Goal: Information Seeking & Learning: Compare options

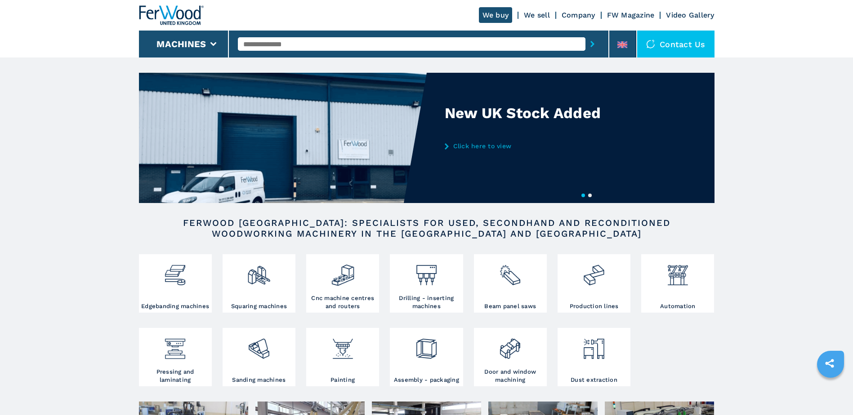
click at [473, 145] on link "Click here to view" at bounding box center [533, 145] width 176 height 7
click at [446, 146] on icon at bounding box center [447, 146] width 4 height 6
click at [484, 147] on link "Click here to view" at bounding box center [533, 145] width 176 height 7
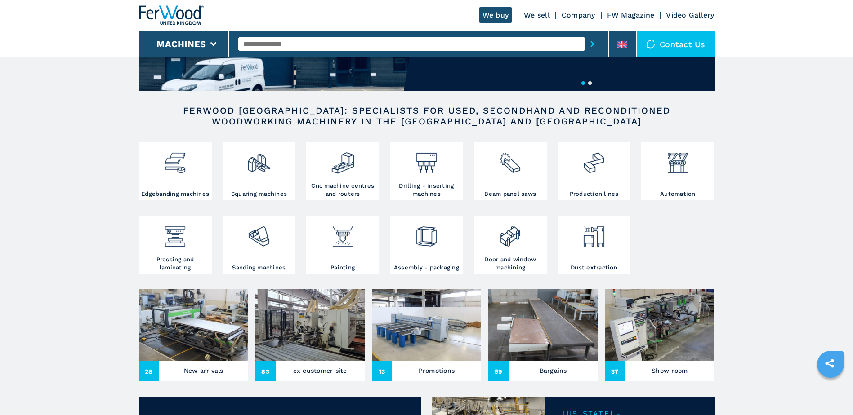
scroll to position [135, 0]
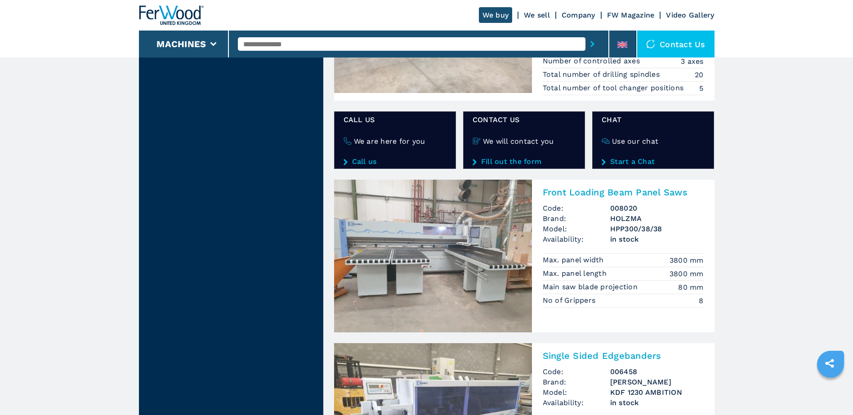
scroll to position [1528, 0]
click at [582, 197] on h3 "Front Loading Beam Panel Saws" at bounding box center [623, 192] width 161 height 11
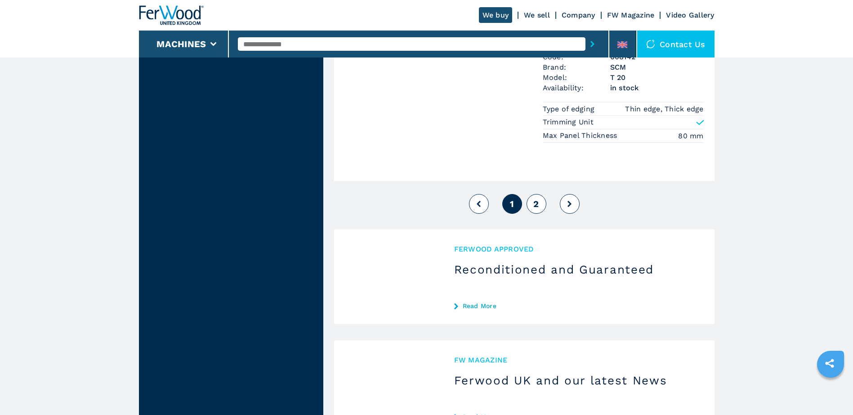
scroll to position [2203, 0]
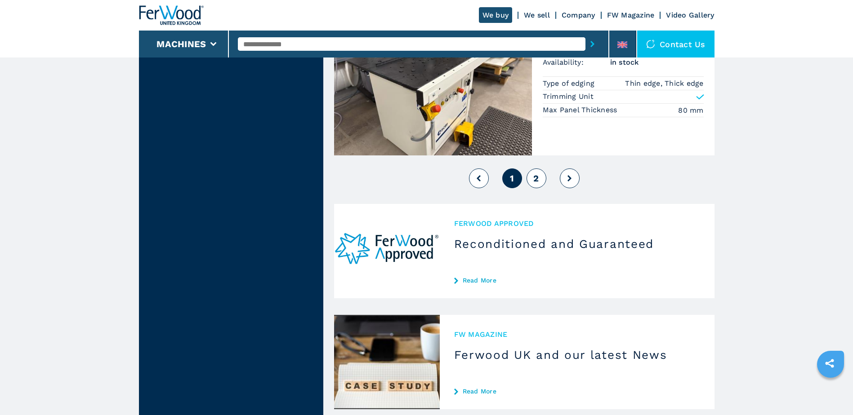
click at [534, 184] on span "2" at bounding box center [535, 178] width 5 height 11
click at [571, 182] on icon at bounding box center [569, 178] width 4 height 6
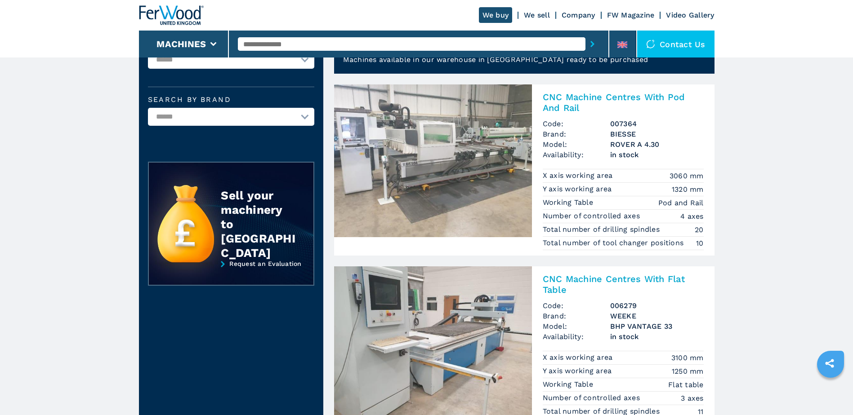
scroll to position [0, 0]
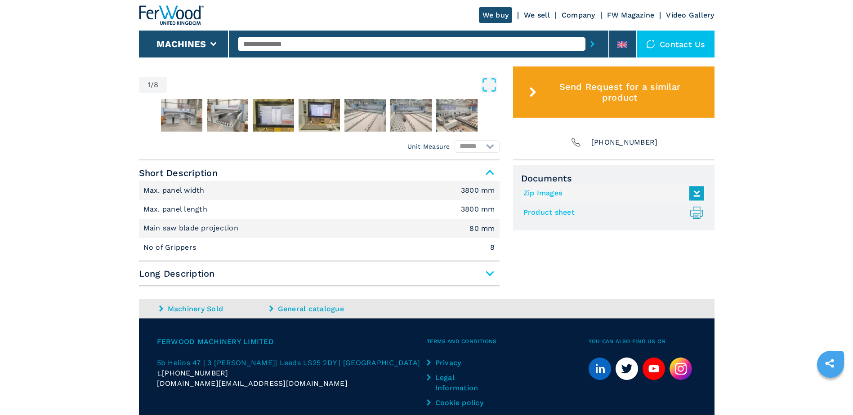
scroll to position [494, 0]
click at [474, 275] on span "Long Description" at bounding box center [319, 273] width 361 height 16
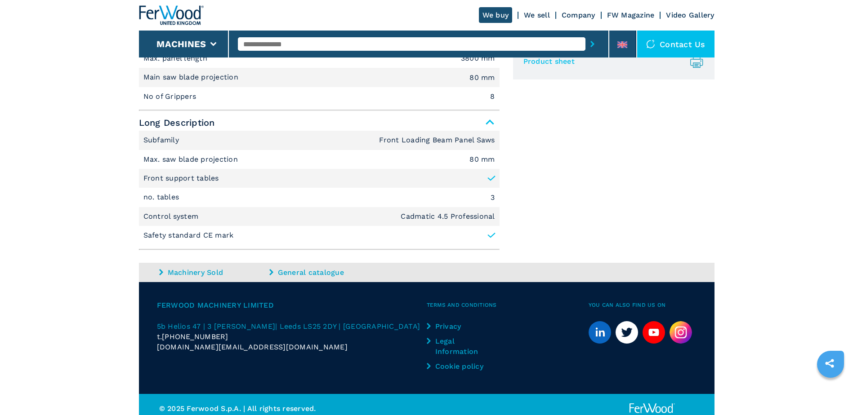
scroll to position [653, 0]
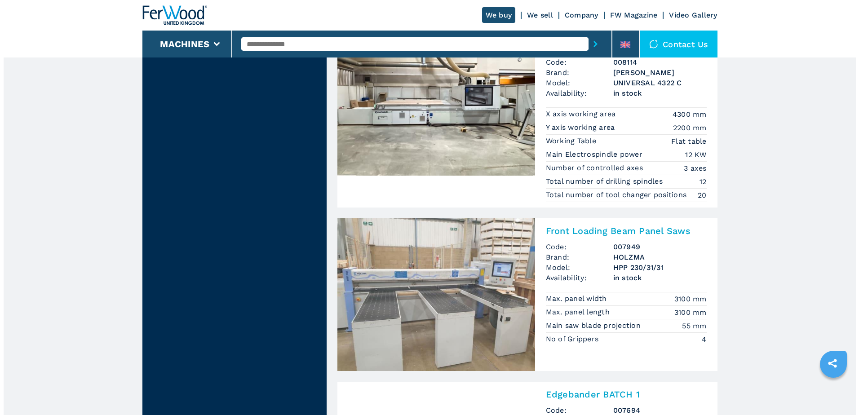
scroll to position [315, 0]
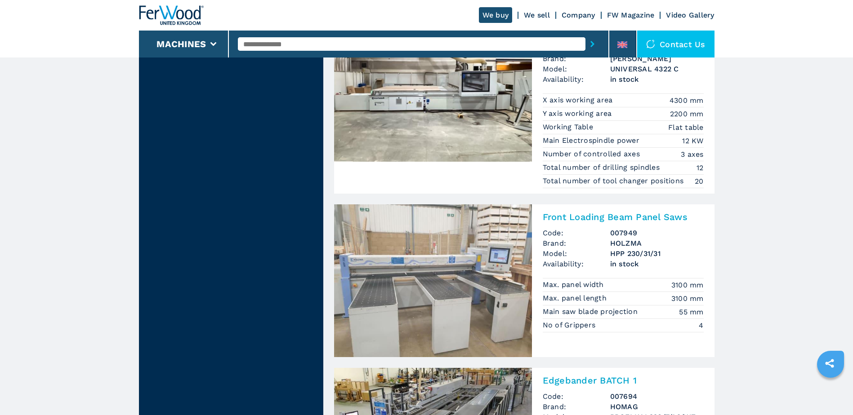
click at [568, 220] on h3 "Front Loading Beam Panel Saws" at bounding box center [623, 217] width 161 height 11
click at [218, 39] on li "Machines" at bounding box center [184, 44] width 90 height 27
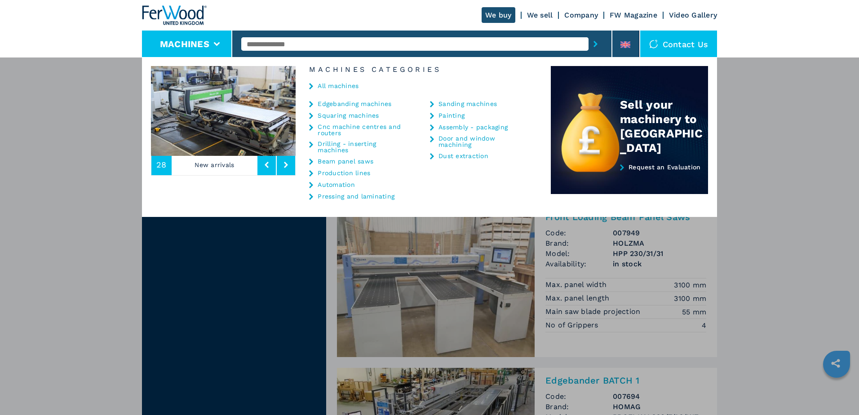
click at [347, 162] on link "Beam panel saws" at bounding box center [346, 161] width 56 height 6
click at [309, 161] on div "Edgebanding machines Squaring machines Cnc machine centres and routers Drilling…" at bounding box center [423, 152] width 255 height 104
click at [312, 161] on icon at bounding box center [311, 162] width 4 height 6
click at [333, 161] on link "Beam panel saws" at bounding box center [346, 161] width 56 height 6
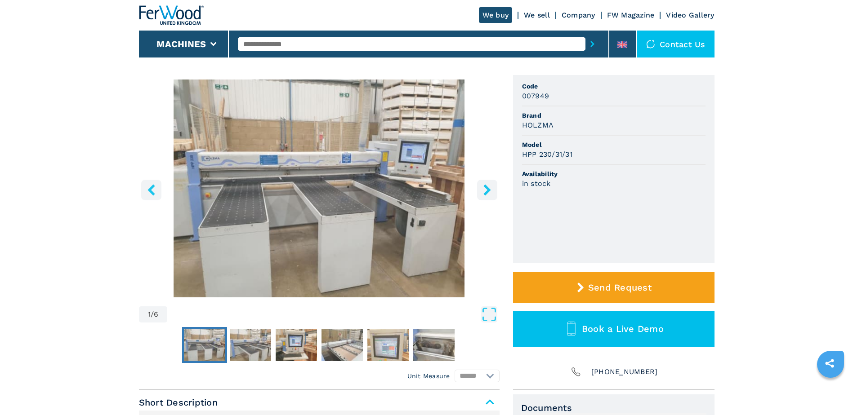
scroll to position [45, 0]
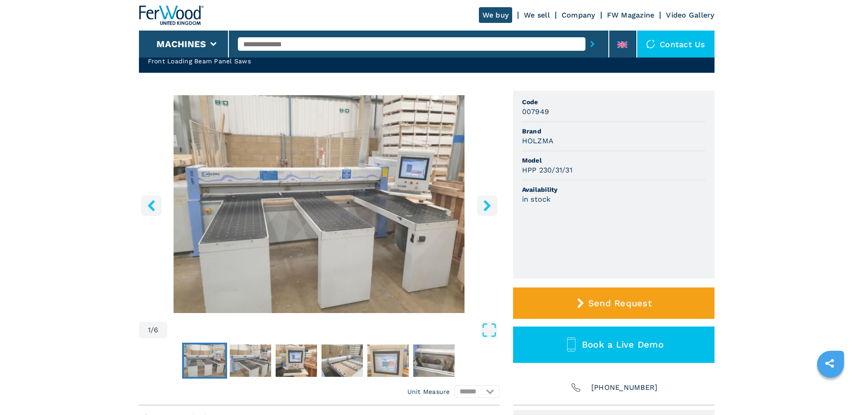
click at [488, 207] on icon "right-button" at bounding box center [486, 205] width 7 height 11
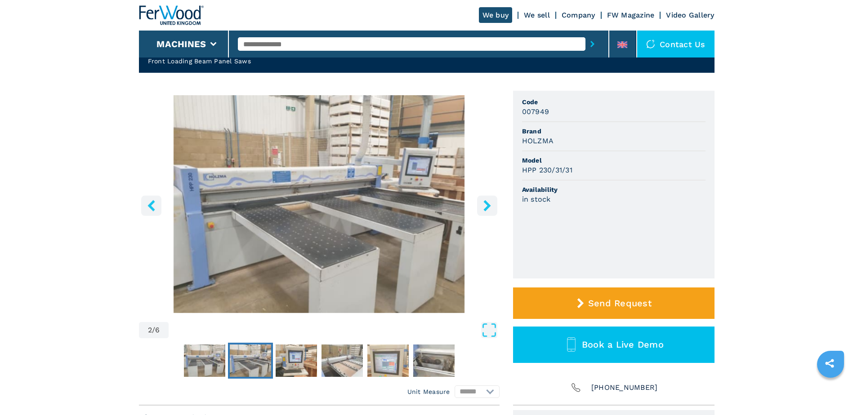
click at [488, 207] on icon "right-button" at bounding box center [486, 205] width 7 height 11
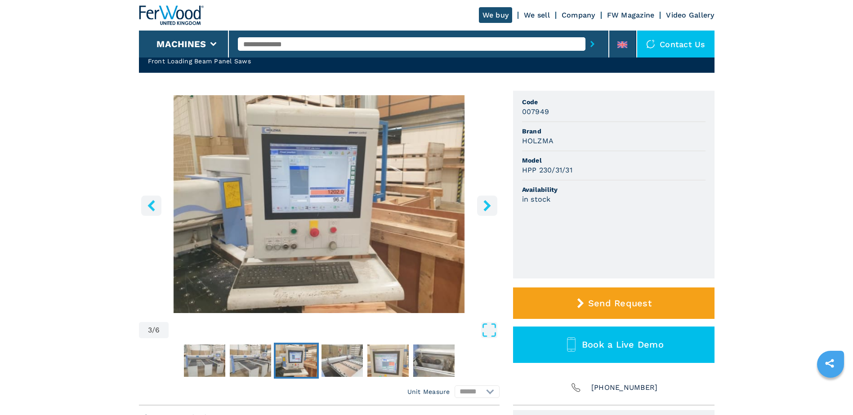
click at [488, 207] on icon "right-button" at bounding box center [486, 205] width 7 height 11
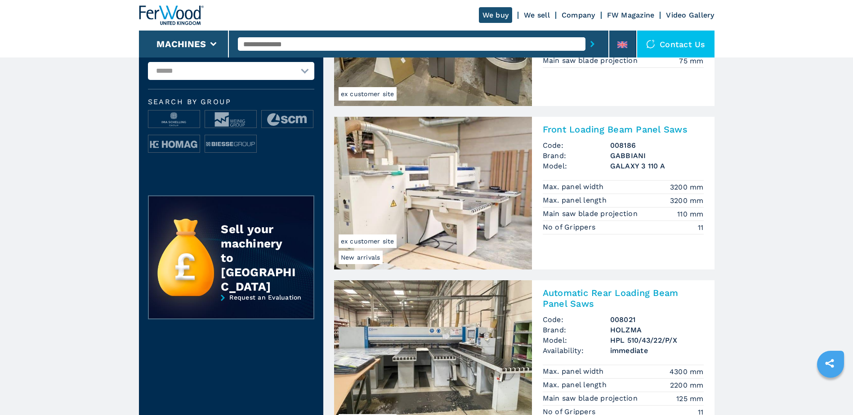
scroll to position [315, 0]
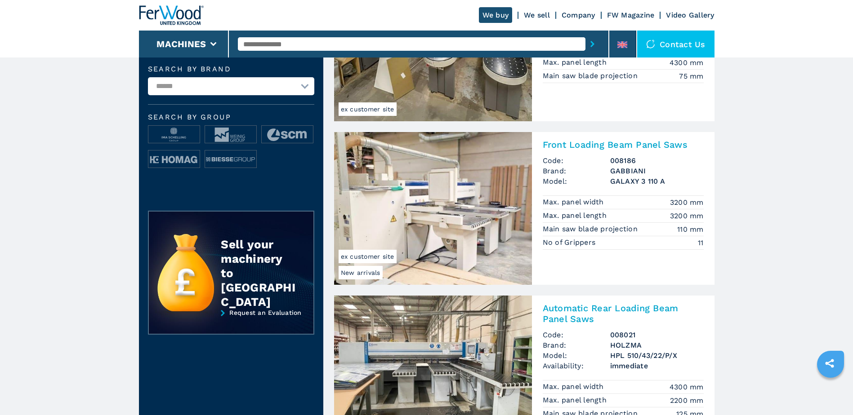
click at [580, 148] on h2 "Front Loading Beam Panel Saws" at bounding box center [623, 144] width 161 height 11
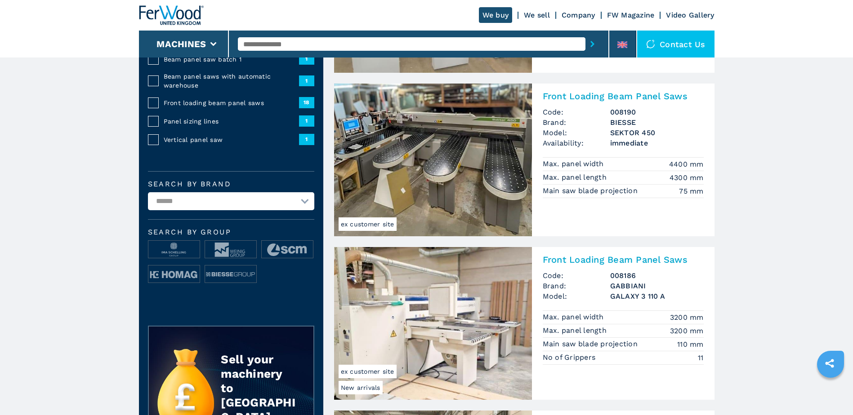
scroll to position [180, 0]
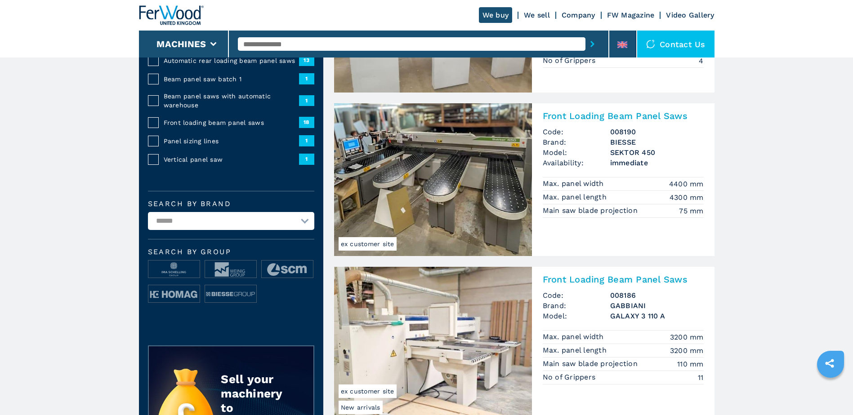
click at [618, 116] on h2 "Front Loading Beam Panel Saws" at bounding box center [623, 116] width 161 height 11
click at [572, 115] on h2 "Front Loading Beam Panel Saws" at bounding box center [623, 116] width 161 height 11
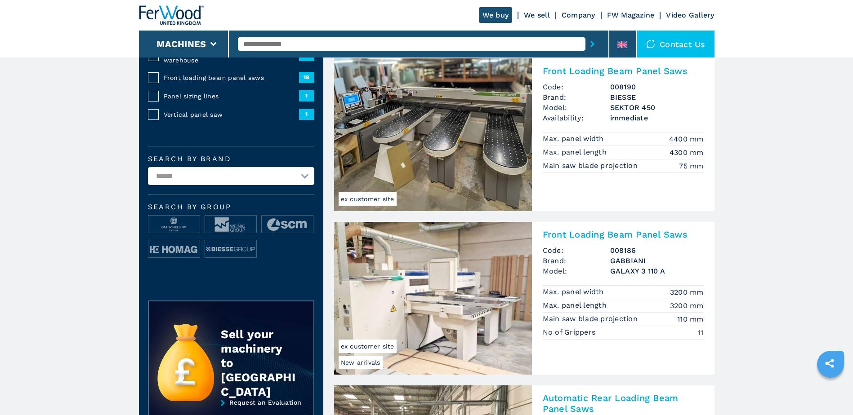
scroll to position [345, 0]
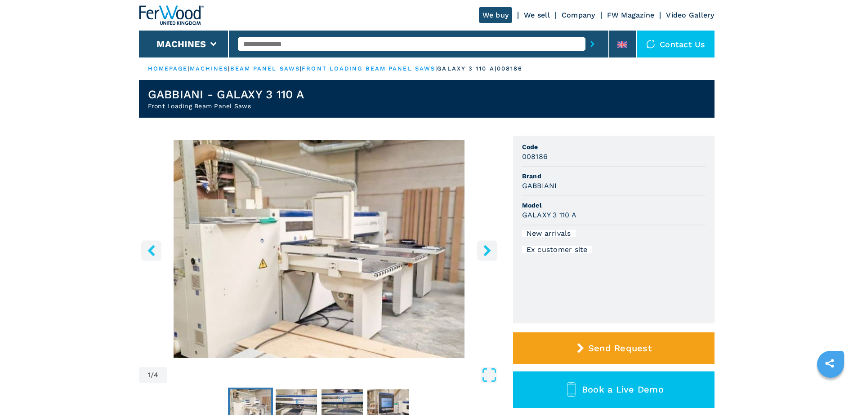
click at [492, 250] on icon "right-button" at bounding box center [486, 250] width 11 height 11
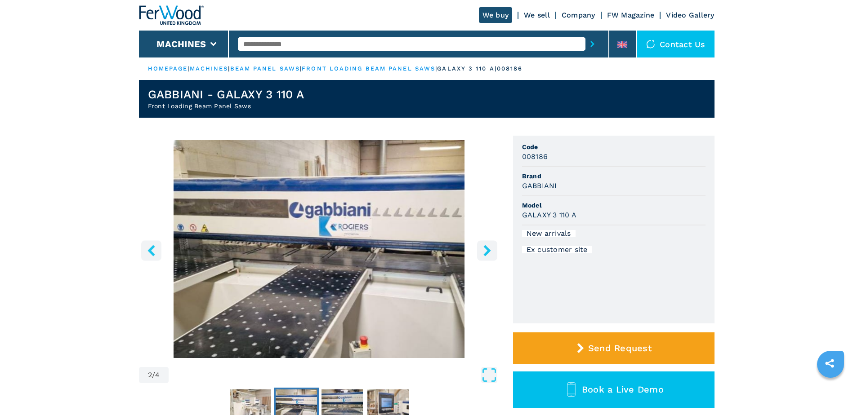
click at [491, 250] on icon "right-button" at bounding box center [486, 250] width 11 height 11
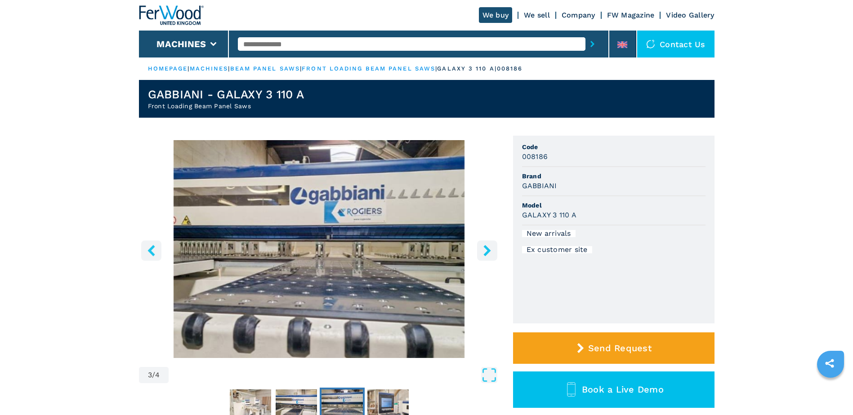
click at [491, 250] on icon "right-button" at bounding box center [486, 250] width 11 height 11
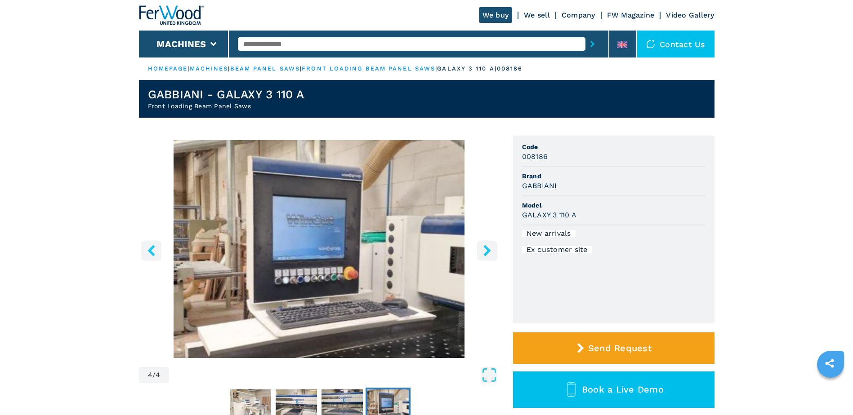
click at [491, 250] on icon "right-button" at bounding box center [486, 250] width 11 height 11
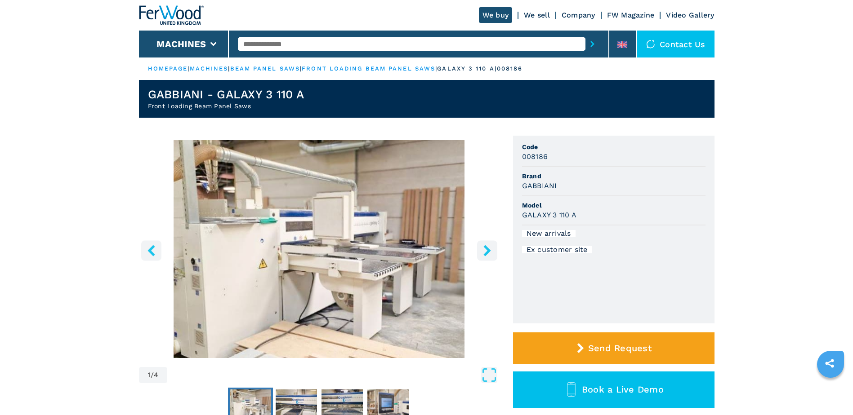
click at [491, 250] on icon "right-button" at bounding box center [486, 250] width 11 height 11
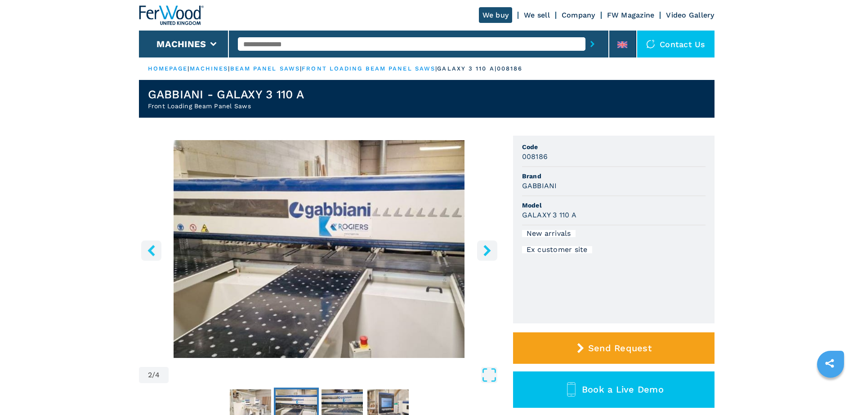
click at [491, 250] on icon "right-button" at bounding box center [486, 250] width 11 height 11
click at [488, 250] on icon "right-button" at bounding box center [486, 250] width 7 height 11
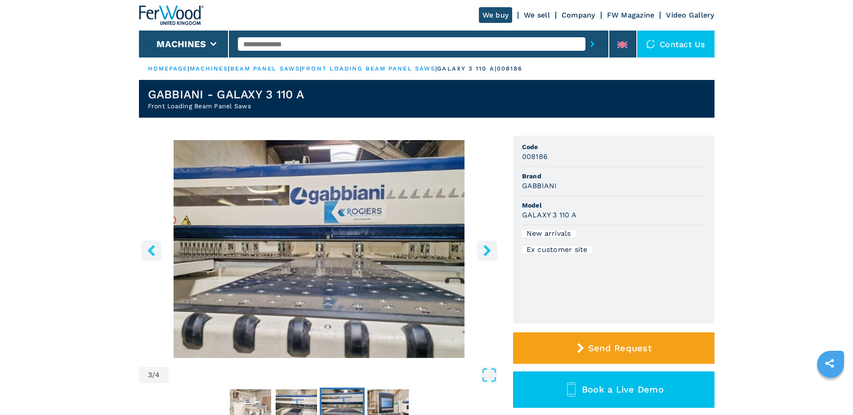
click at [488, 250] on icon "right-button" at bounding box center [486, 250] width 7 height 11
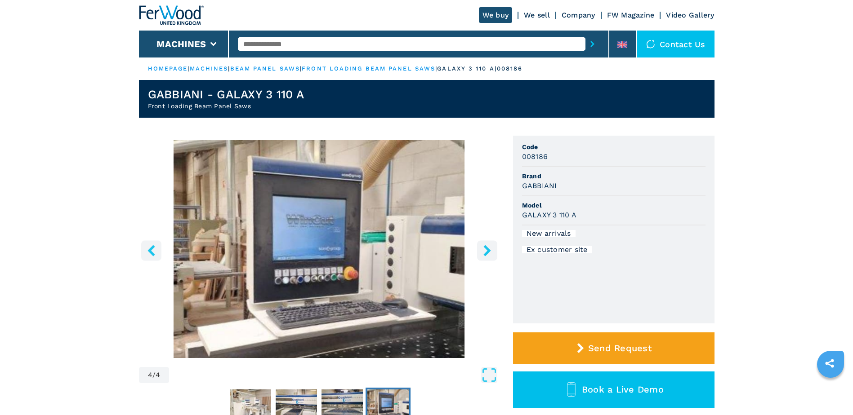
click at [488, 250] on icon "right-button" at bounding box center [486, 250] width 7 height 11
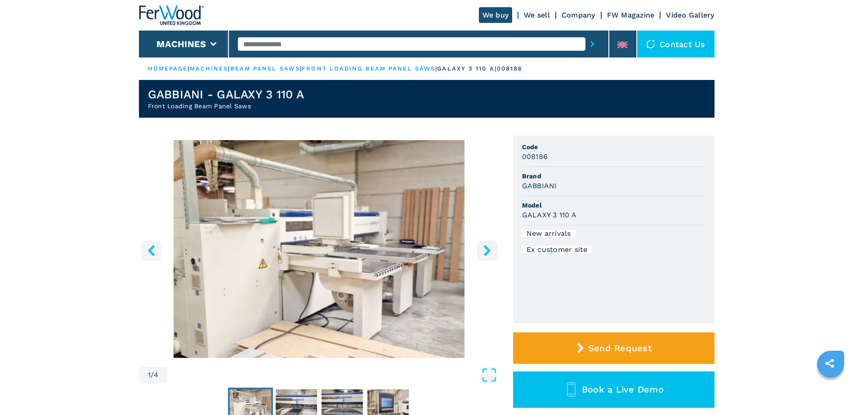
click at [488, 250] on icon "right-button" at bounding box center [486, 250] width 7 height 11
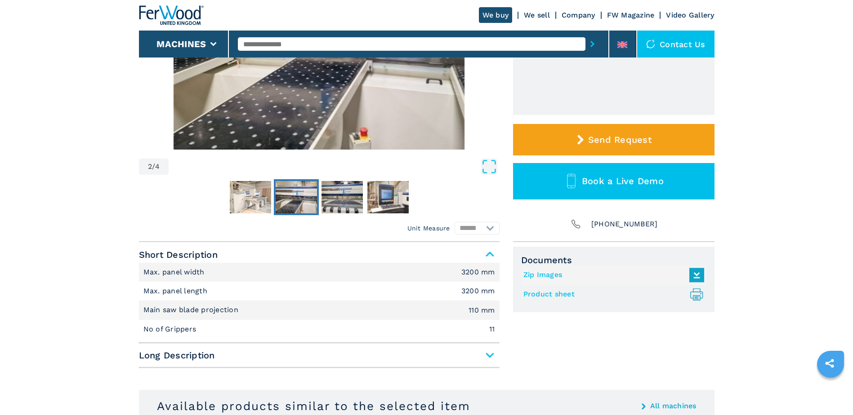
scroll to position [225, 0]
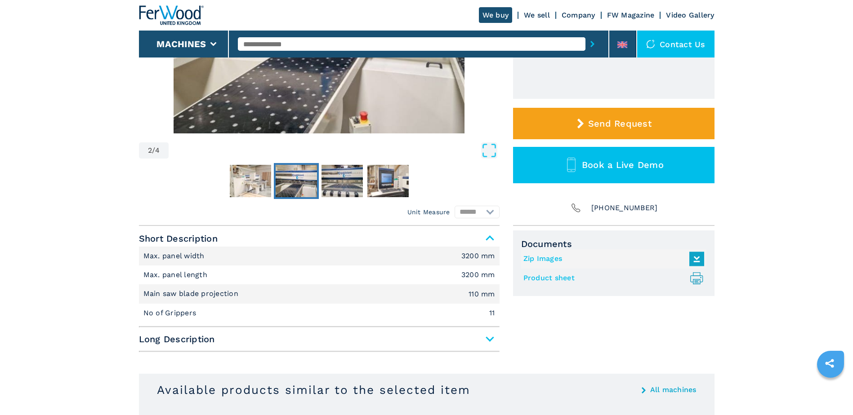
click at [484, 343] on span "Long Description" at bounding box center [319, 339] width 361 height 16
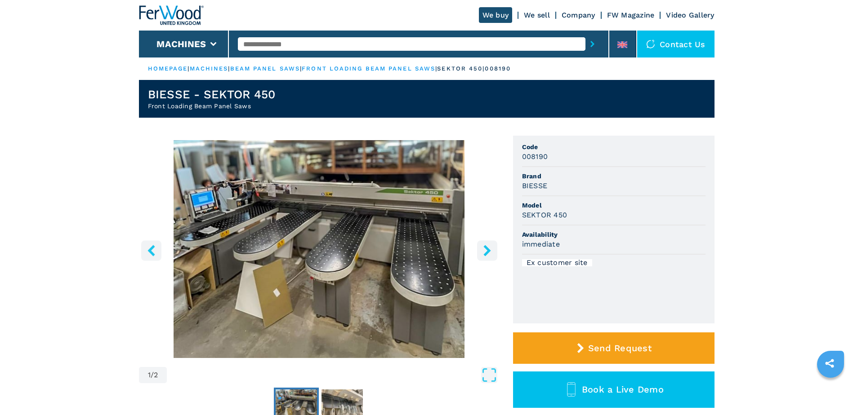
click at [486, 252] on icon "right-button" at bounding box center [486, 250] width 7 height 11
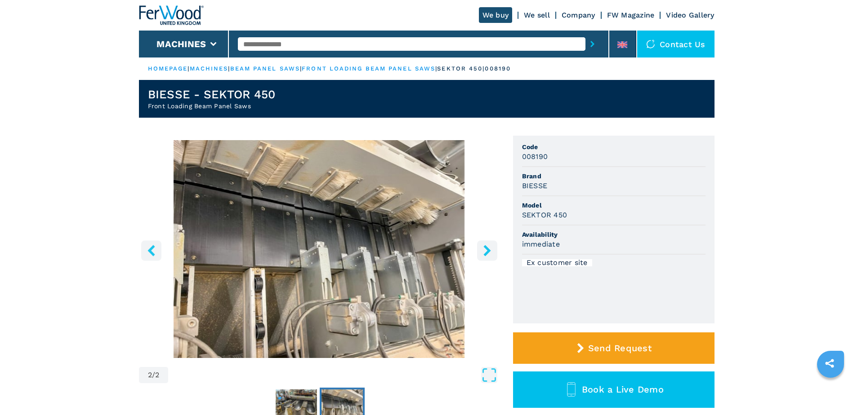
click at [486, 252] on icon "right-button" at bounding box center [486, 250] width 7 height 11
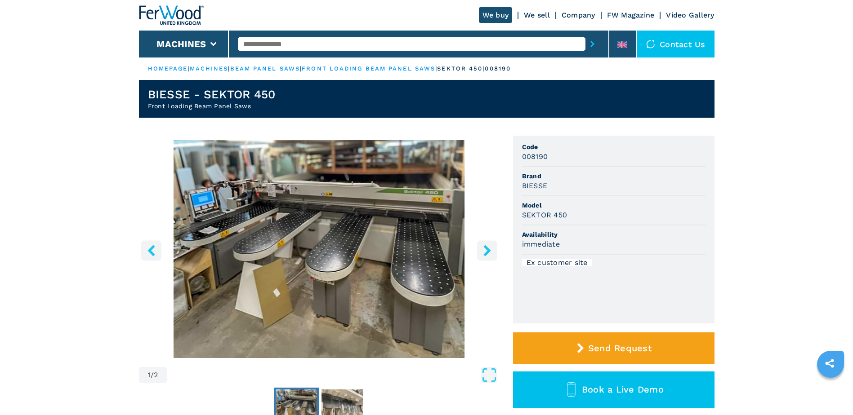
click at [486, 252] on icon "right-button" at bounding box center [486, 250] width 7 height 11
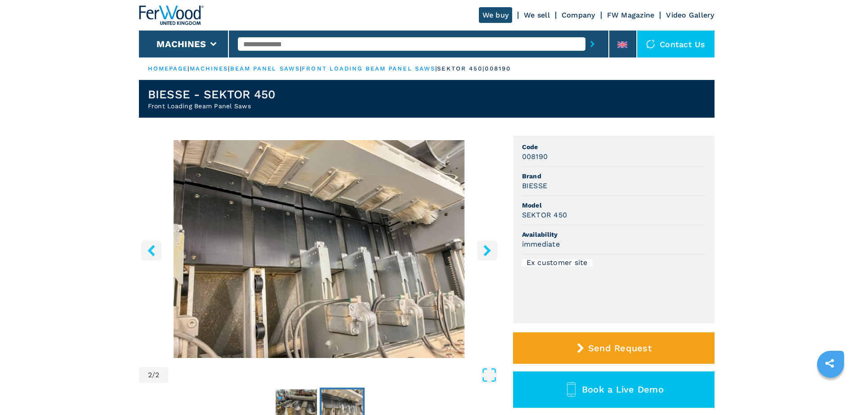
click at [486, 252] on icon "right-button" at bounding box center [486, 250] width 7 height 11
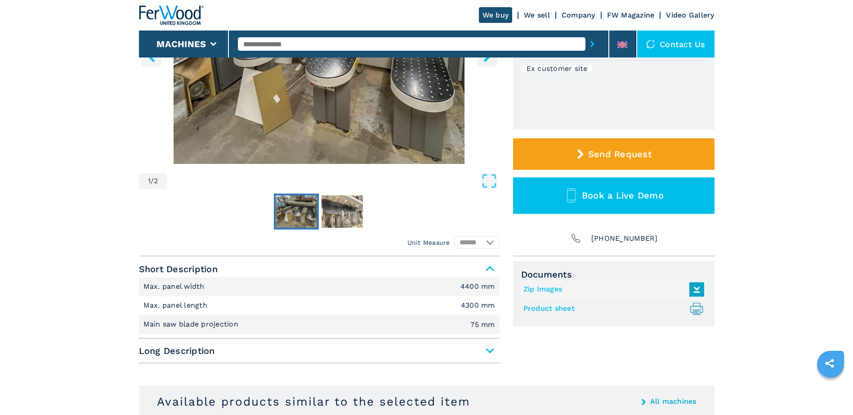
scroll to position [270, 0]
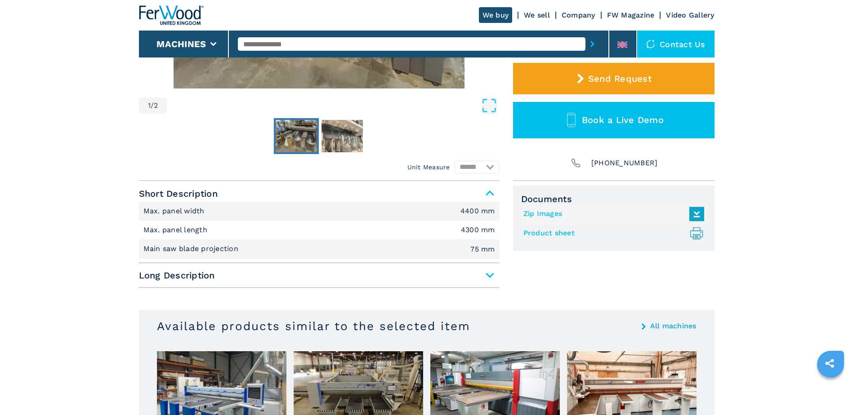
click at [485, 277] on span "Long Description" at bounding box center [319, 275] width 361 height 16
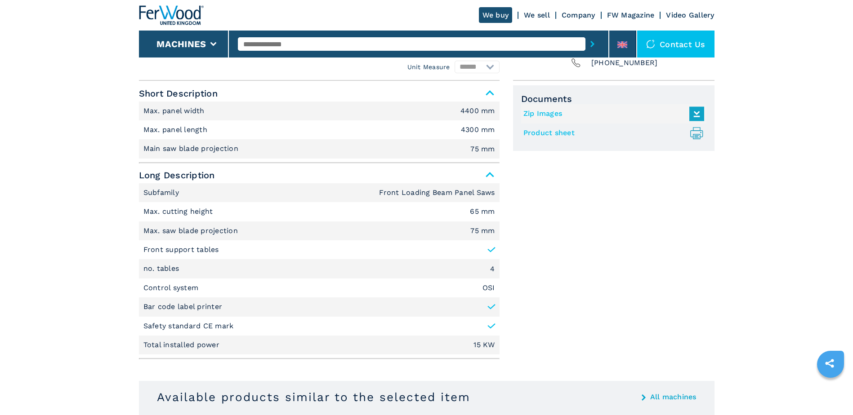
scroll to position [450, 0]
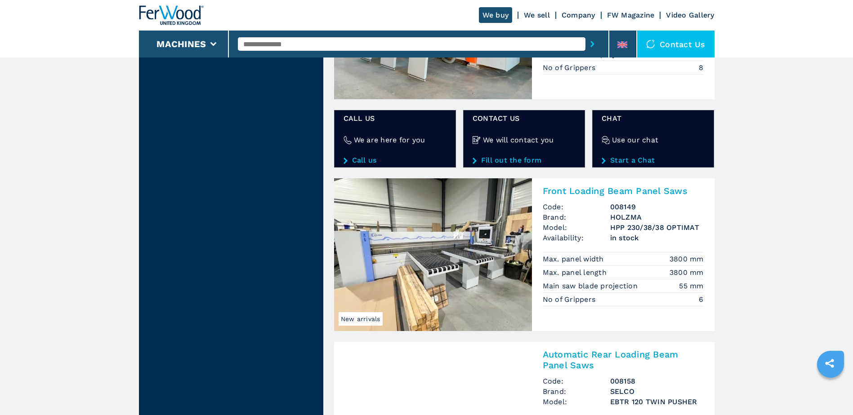
scroll to position [1438, 0]
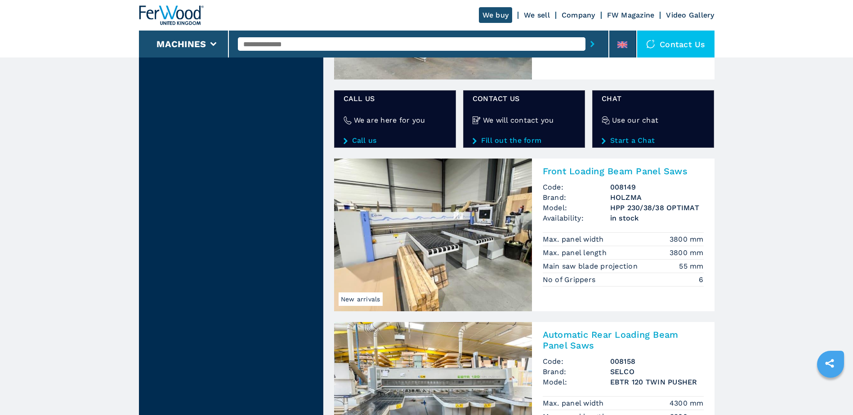
click at [568, 172] on h2 "Front Loading Beam Panel Saws" at bounding box center [623, 171] width 161 height 11
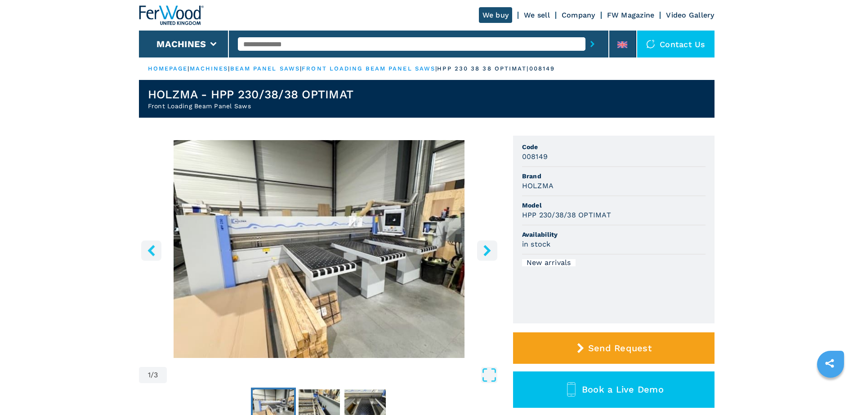
click at [485, 249] on icon "right-button" at bounding box center [486, 250] width 7 height 11
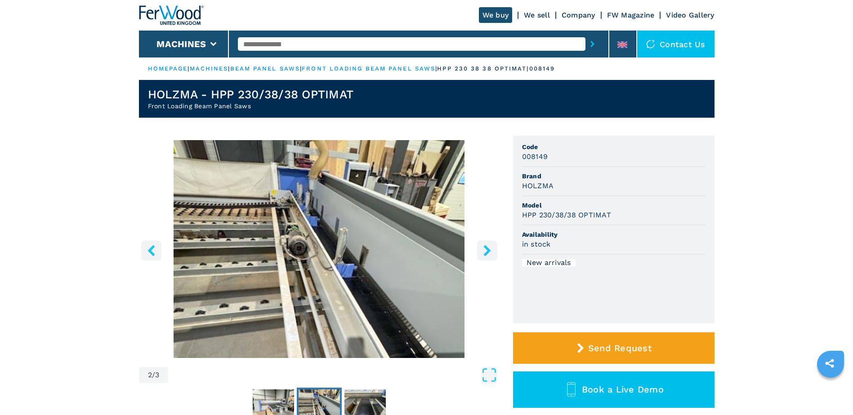
click at [485, 249] on icon "right-button" at bounding box center [486, 250] width 7 height 11
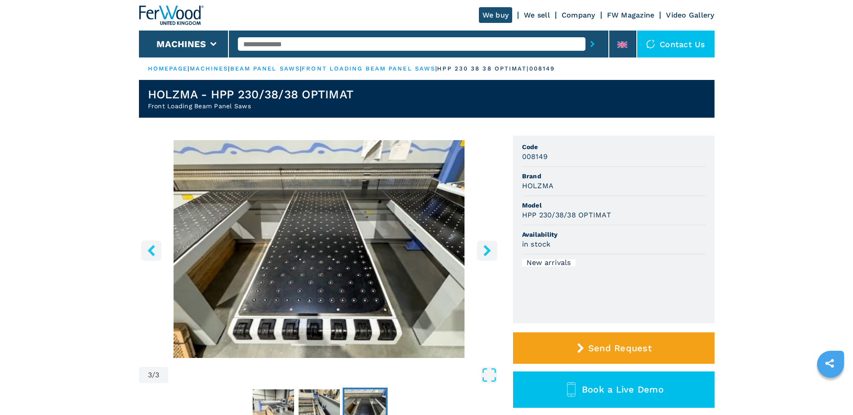
click at [485, 249] on icon "right-button" at bounding box center [486, 250] width 7 height 11
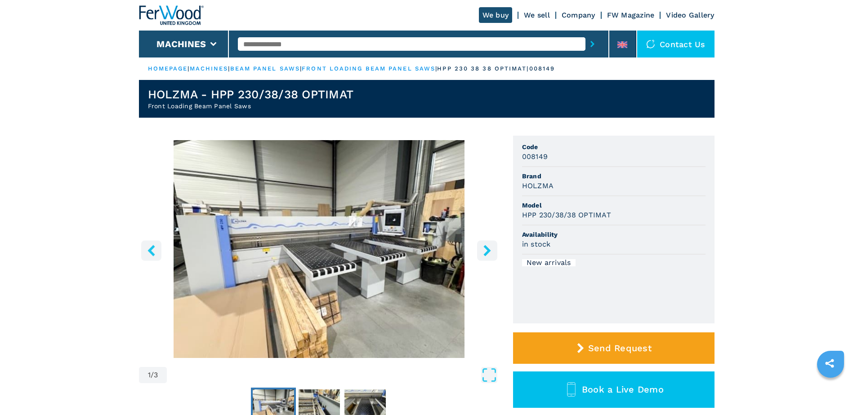
click at [485, 249] on icon "right-button" at bounding box center [486, 250] width 7 height 11
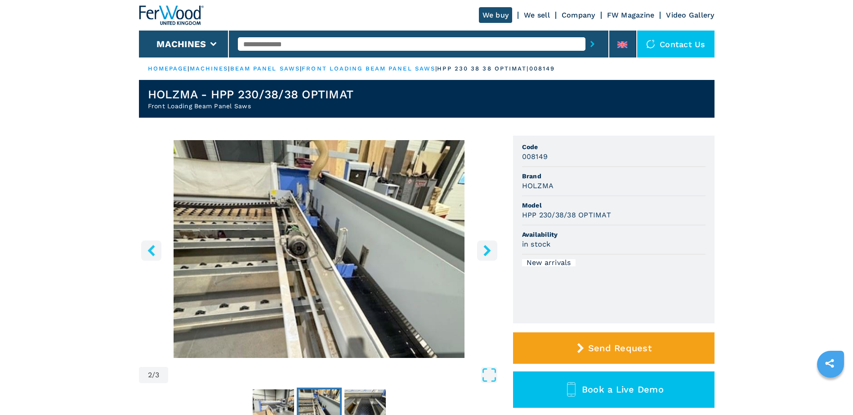
click at [485, 249] on icon "right-button" at bounding box center [486, 250] width 7 height 11
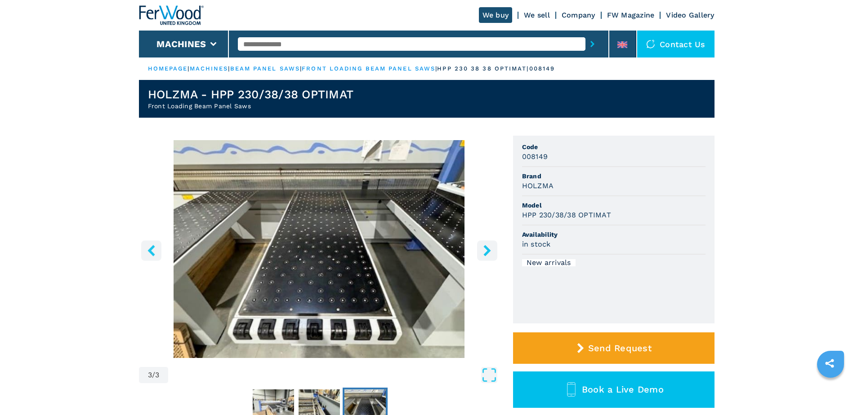
click at [485, 249] on icon "right-button" at bounding box center [486, 250] width 7 height 11
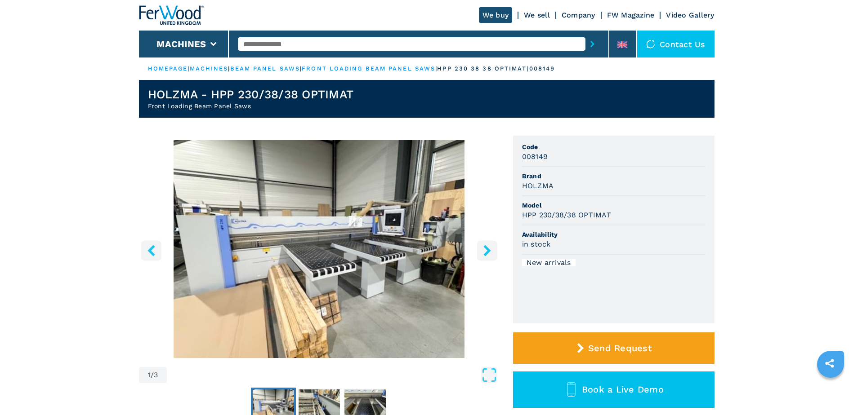
click at [485, 249] on icon "right-button" at bounding box center [486, 250] width 7 height 11
